Goal: Check status: Check status

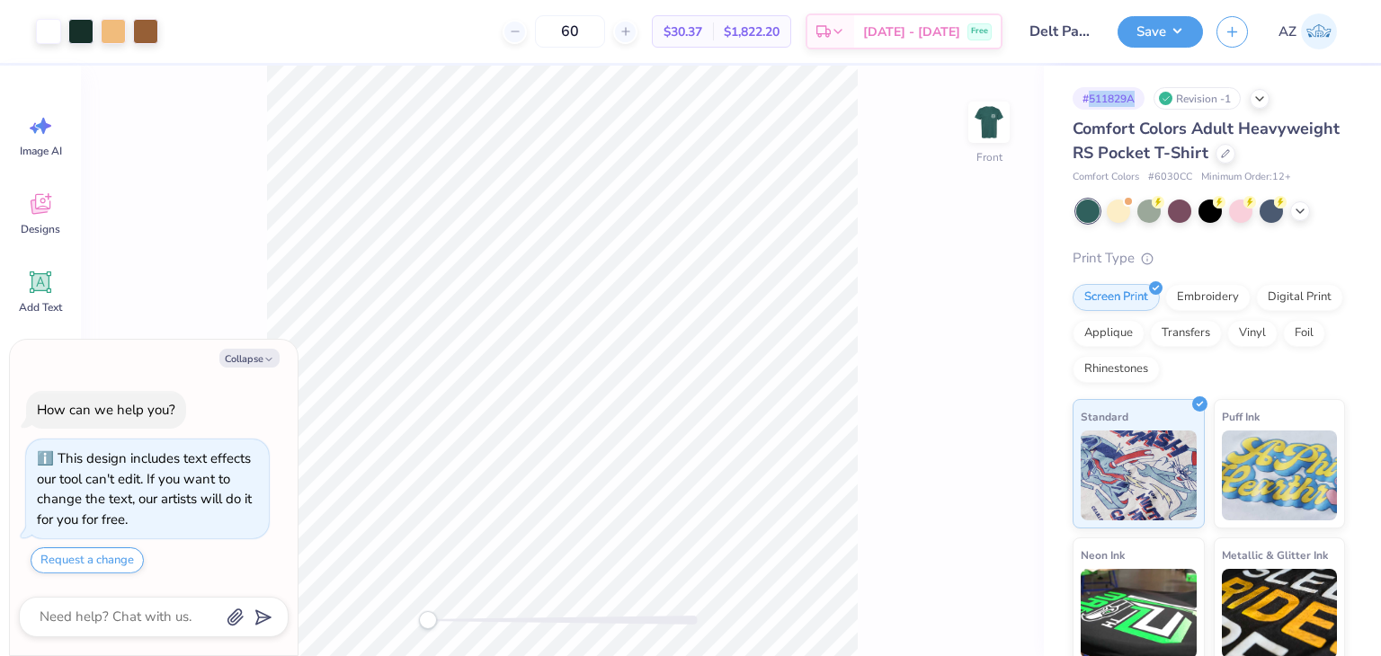
click at [1104, 105] on div "# 511829A" at bounding box center [1109, 98] width 72 height 22
click at [1259, 99] on icon at bounding box center [1260, 97] width 14 height 14
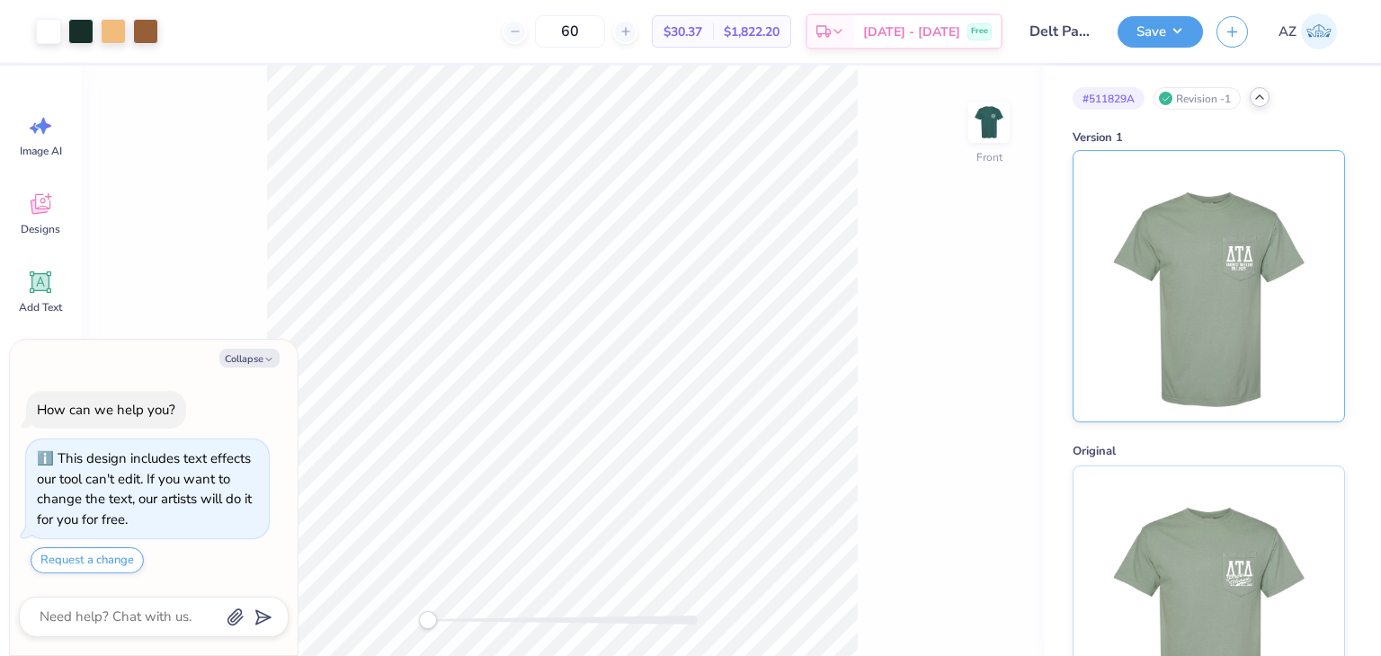
click at [1212, 168] on img at bounding box center [1208, 286] width 223 height 271
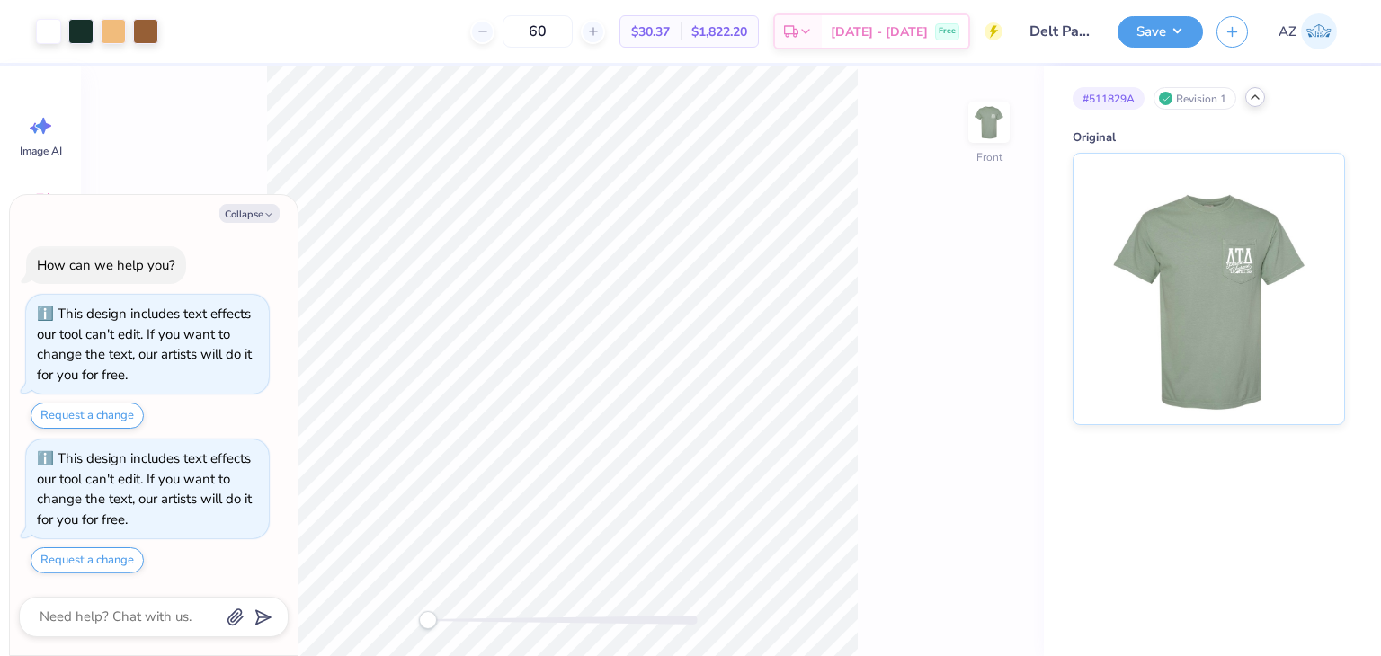
click at [1249, 102] on icon at bounding box center [1255, 97] width 14 height 14
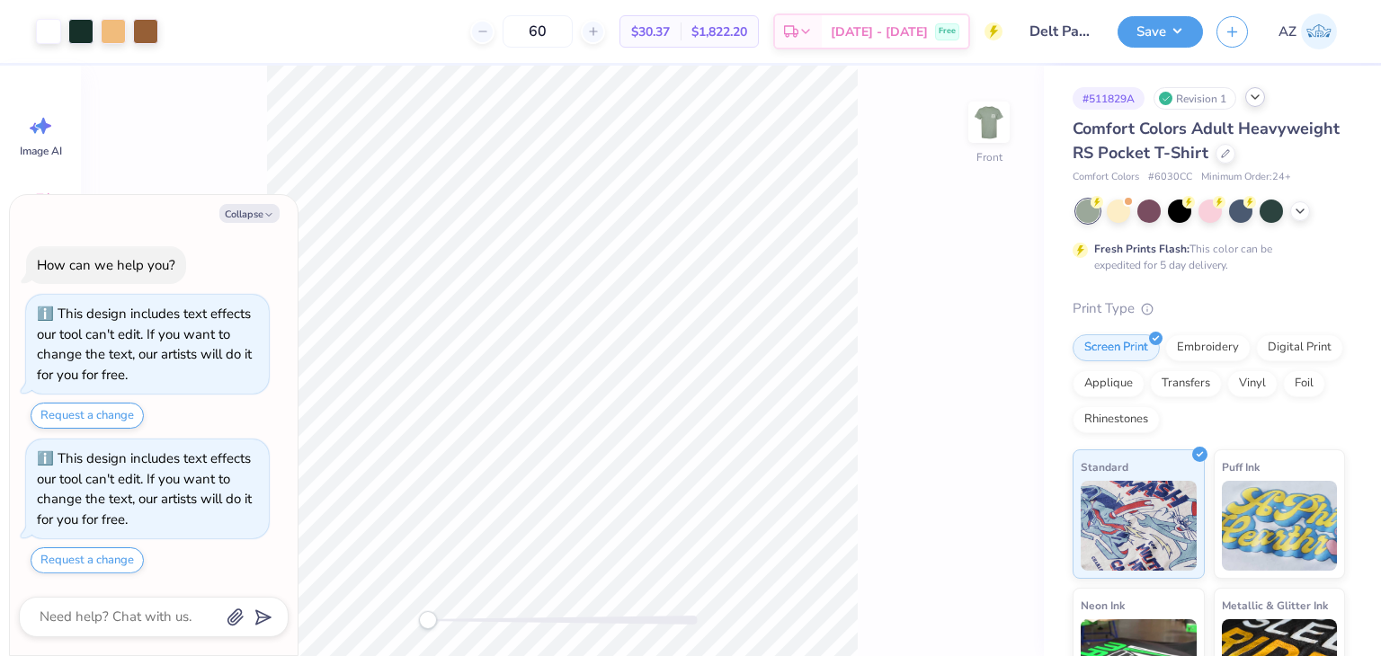
click at [1205, 109] on div "Revision 1" at bounding box center [1195, 98] width 83 height 22
click at [1248, 107] on div "# 511829A Revision 1" at bounding box center [1209, 98] width 272 height 22
click at [1255, 104] on div at bounding box center [1256, 97] width 20 height 20
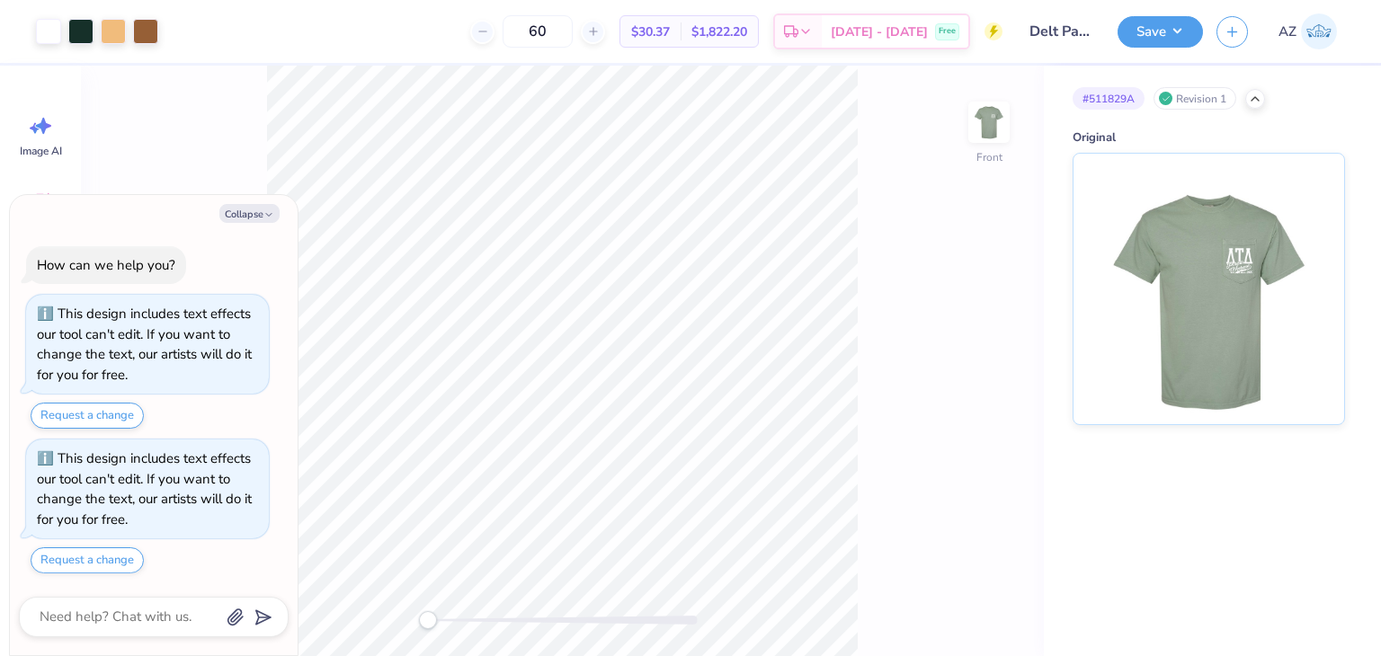
click at [1109, 97] on div "# 511829A" at bounding box center [1109, 98] width 72 height 22
click at [1181, 89] on div "Revision 1" at bounding box center [1195, 98] width 83 height 22
click at [1173, 92] on div "Revision 1" at bounding box center [1195, 98] width 83 height 22
click at [1214, 102] on div "Revision 1" at bounding box center [1195, 98] width 83 height 22
click at [1246, 102] on div at bounding box center [1256, 97] width 20 height 20
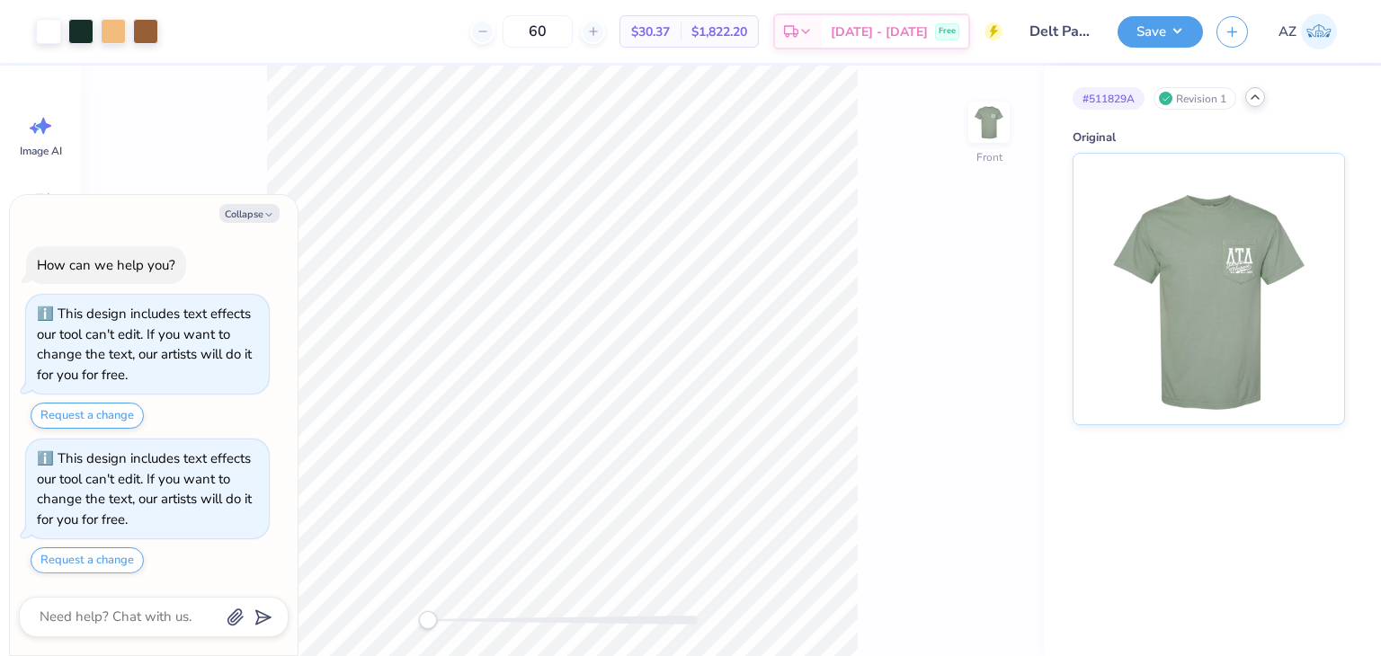
type textarea "x"
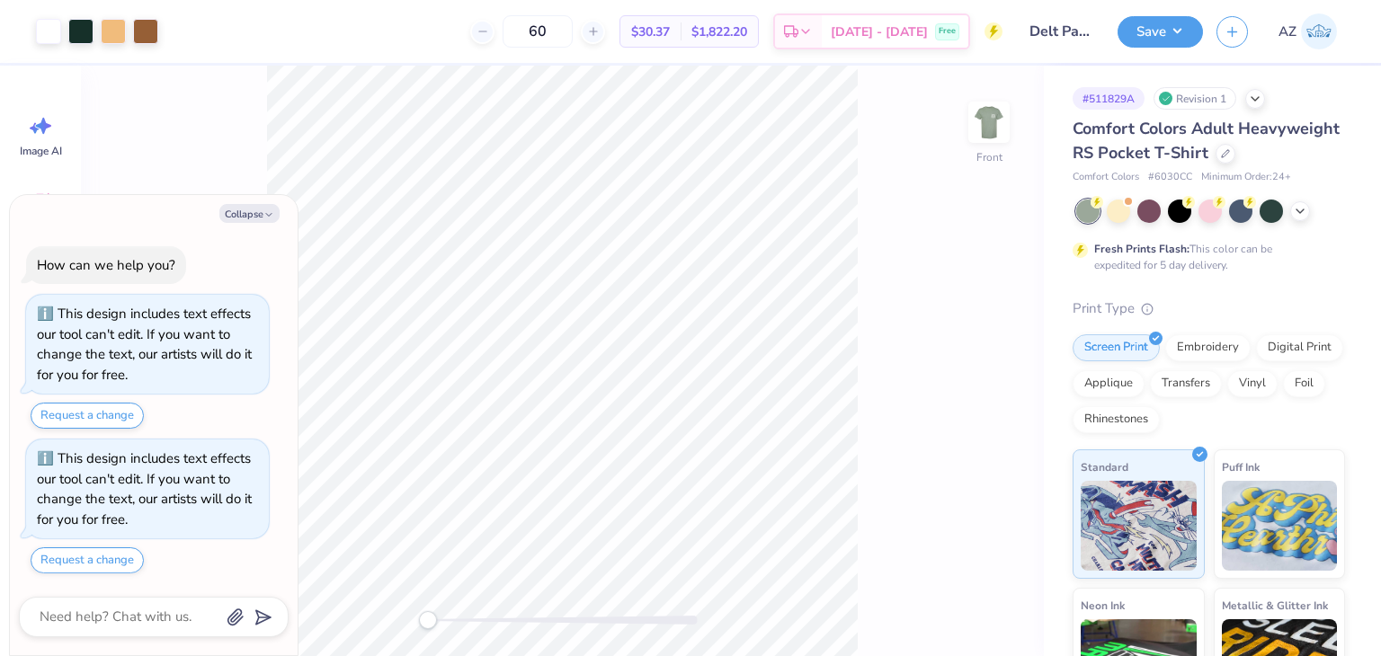
scroll to position [223, 0]
